Goal: Task Accomplishment & Management: Manage account settings

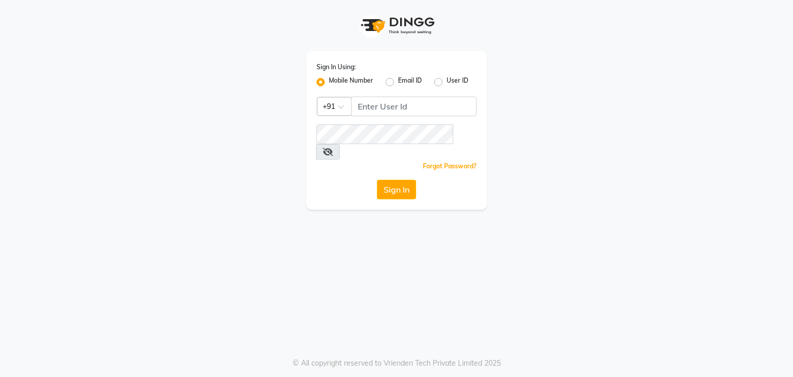
click at [382, 105] on input "Username" at bounding box center [413, 107] width 125 height 20
type input "8668893166"
click at [395, 180] on button "Sign In" at bounding box center [396, 190] width 39 height 20
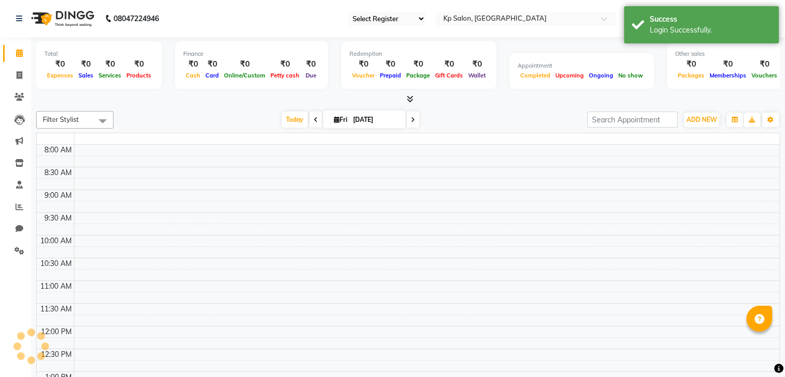
select select "41"
select select "en"
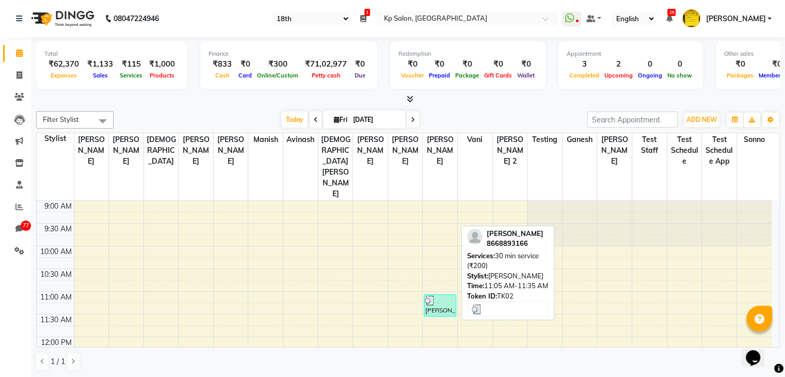
click at [431, 295] on div "[PERSON_NAME], TK02, 11:05 AM-11:35 AM, 30 min service (₹200)" at bounding box center [439, 305] width 31 height 21
select select "3"
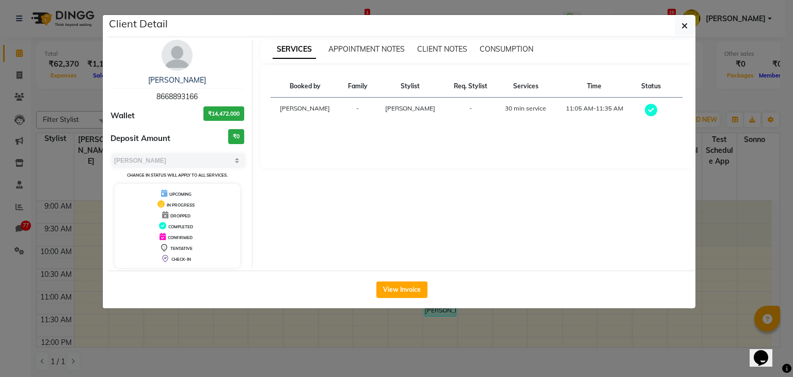
click at [671, 26] on div "Client Detail" at bounding box center [402, 26] width 588 height 22
click at [690, 23] on button "button" at bounding box center [685, 26] width 20 height 20
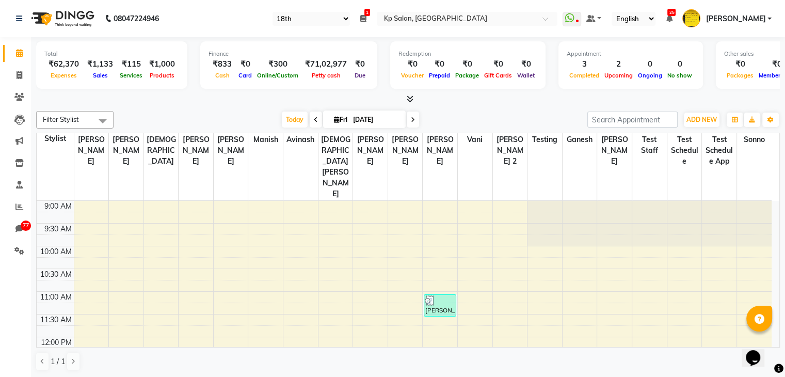
click at [736, 13] on span "[PERSON_NAME]" at bounding box center [736, 18] width 60 height 11
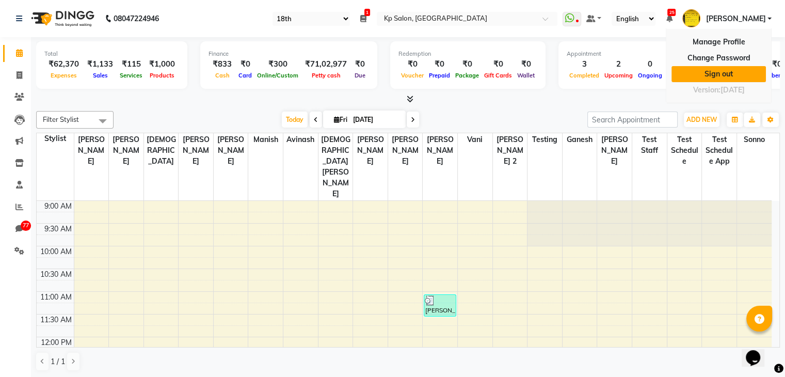
click at [712, 79] on link "Sign out" at bounding box center [719, 74] width 94 height 16
